Goal: Task Accomplishment & Management: Manage account settings

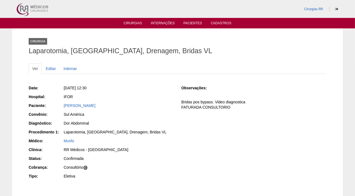
drag, startPoint x: 137, startPoint y: 101, endPoint x: 61, endPoint y: 104, distance: 76.6
click at [61, 104] on div "Data: Seg, 22/09/2025 - 12:30 Hospital: IFOR Paciente: Mirian Augusto Sanches C…" at bounding box center [101, 132] width 145 height 99
copy div "Paciente: Mirian Augusto Sanches"
click at [83, 104] on link "[PERSON_NAME]" at bounding box center [80, 105] width 32 height 4
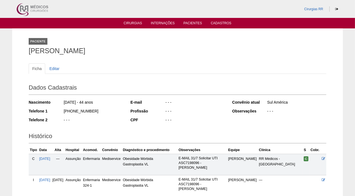
scroll to position [25, 0]
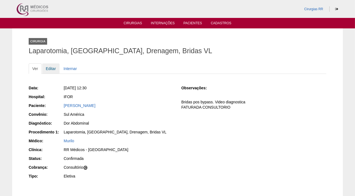
click at [52, 69] on link "Editar" at bounding box center [50, 68] width 17 height 10
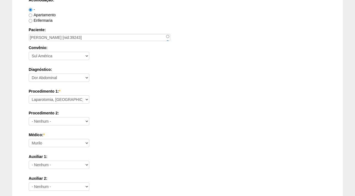
scroll to position [513, 0]
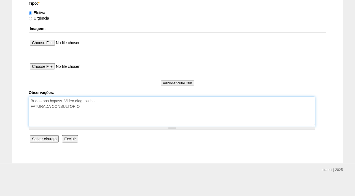
click at [107, 105] on textarea "Bridas pos bypass. Video diagnostica FATURADA CONSULTORIO" at bounding box center [172, 112] width 286 height 30
paste textarea "IFC15780028"
type textarea "Bridas pos bypass. Video diagnostica FATURADA CONSULTORIO IFC15780028"
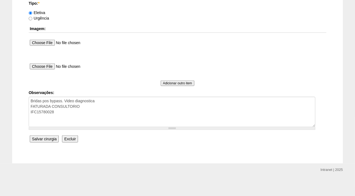
click at [49, 139] on input "Salvar cirurgia" at bounding box center [44, 138] width 29 height 7
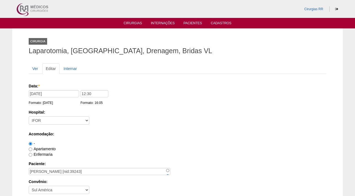
scroll to position [513, 0]
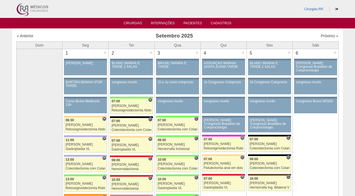
scroll to position [557, 0]
